Goal: Task Accomplishment & Management: Use online tool/utility

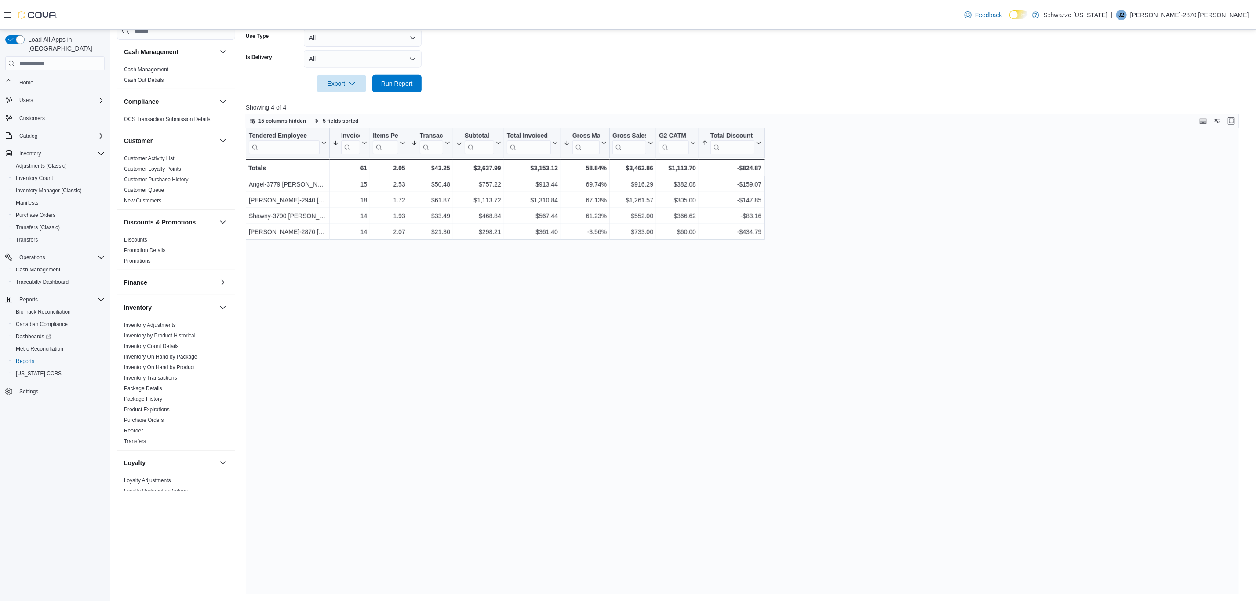
scroll to position [390, 0]
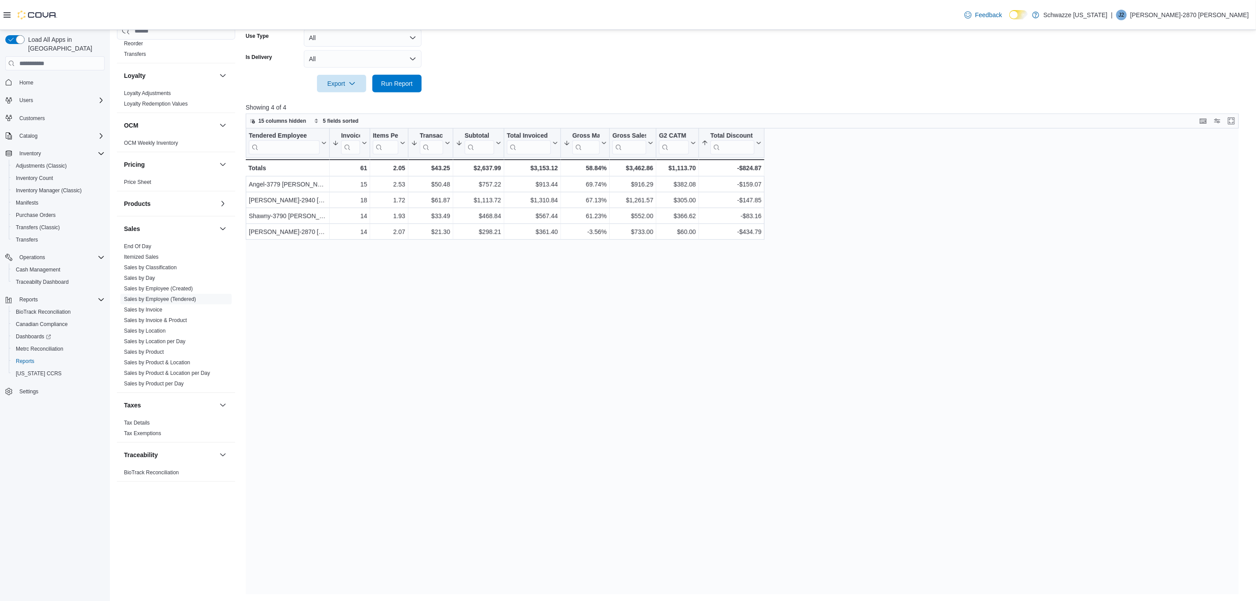
click at [140, 239] on div "Sales" at bounding box center [176, 228] width 118 height 25
click at [143, 244] on link "End Of Day" at bounding box center [137, 246] width 27 height 6
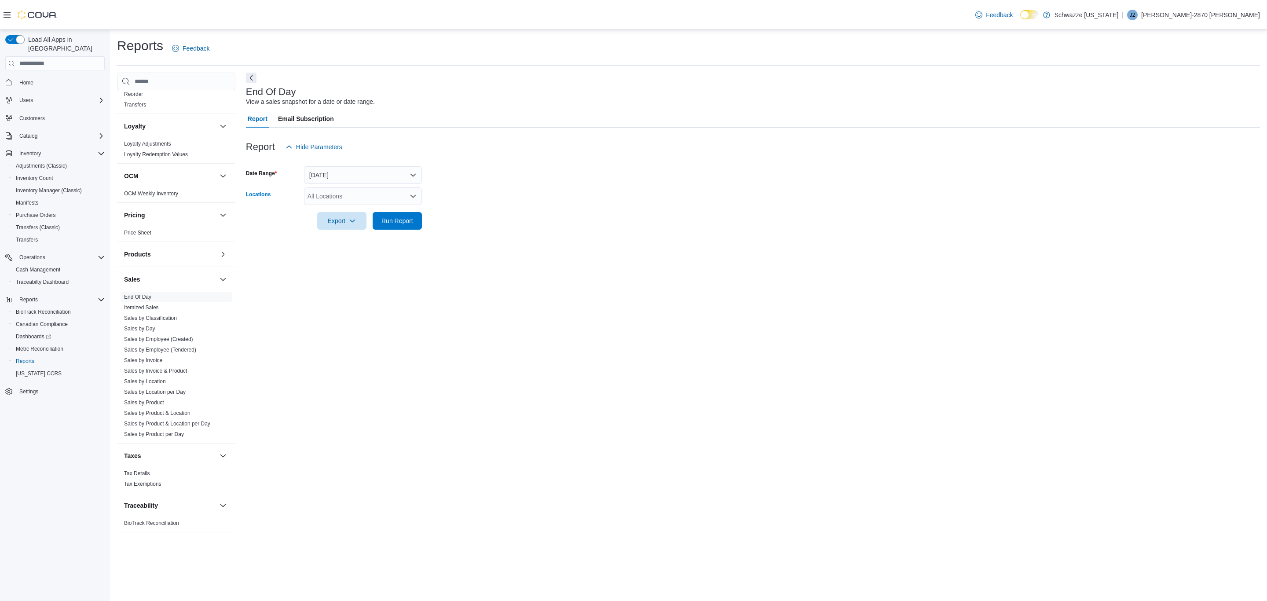
click at [318, 190] on div "All Locations" at bounding box center [363, 196] width 118 height 18
click at [346, 281] on span "[GEOGRAPHIC_DATA]" at bounding box center [359, 285] width 64 height 9
click at [454, 220] on form "Date Range [DATE] Locations EV10 [GEOGRAPHIC_DATA] Combo box. Selected. [GEOGRA…" at bounding box center [753, 193] width 1014 height 74
click at [396, 218] on span "Run Report" at bounding box center [397, 220] width 32 height 9
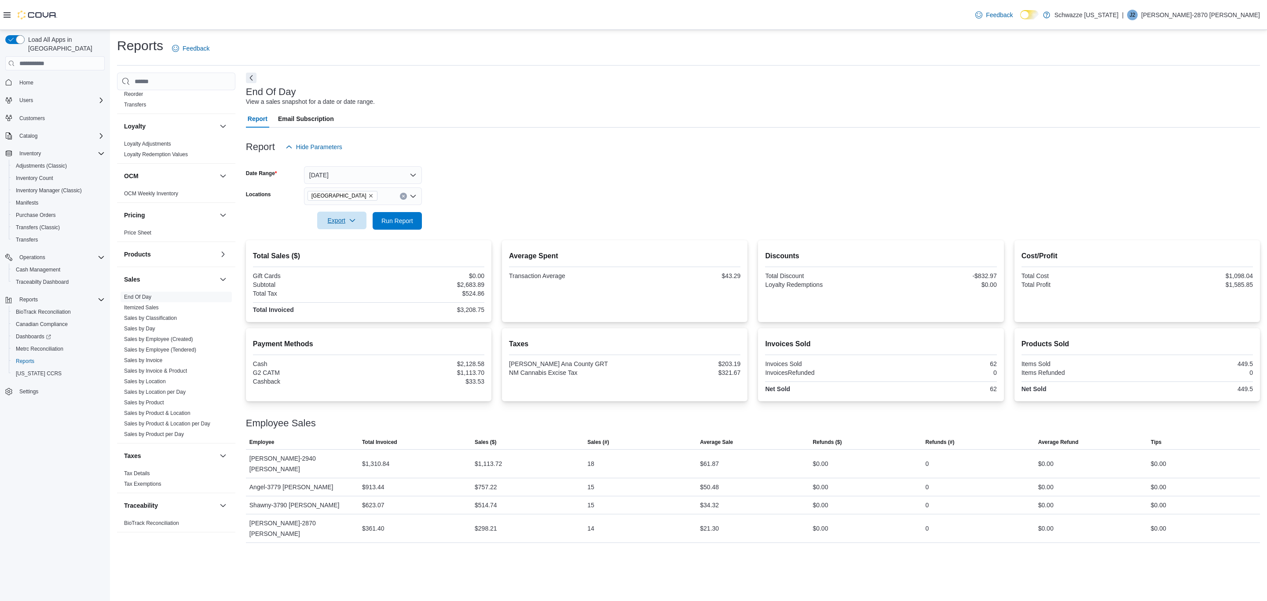
click at [338, 219] on span "Export" at bounding box center [341, 221] width 39 height 18
click at [355, 248] on button "Export to Pdf" at bounding box center [343, 256] width 50 height 18
